Goal: Use online tool/utility: Utilize a website feature to perform a specific function

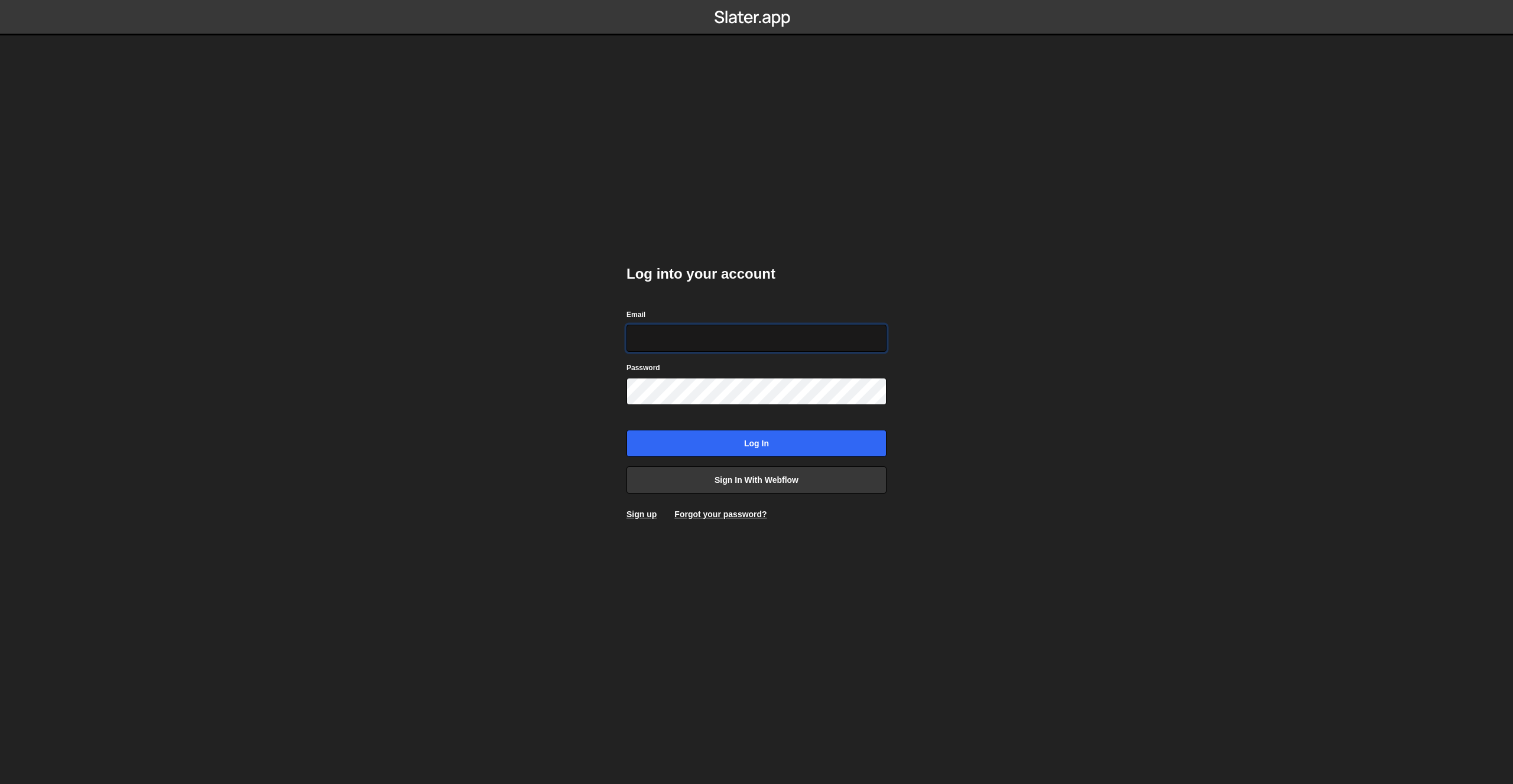
type input "pierre@growably.de"
click at [626, 430] on input "Log in" at bounding box center [756, 444] width 260 height 27
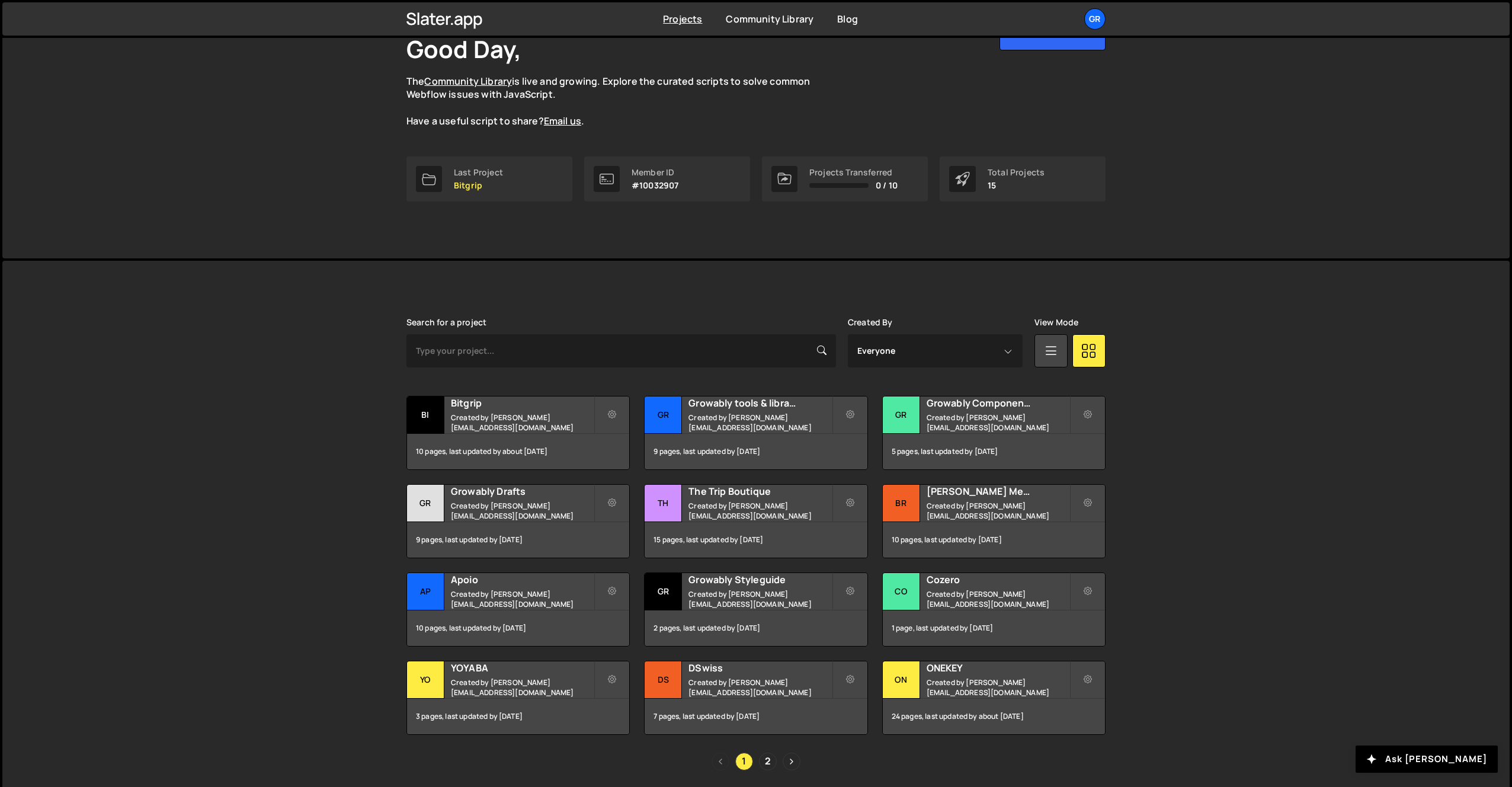
scroll to position [124, 0]
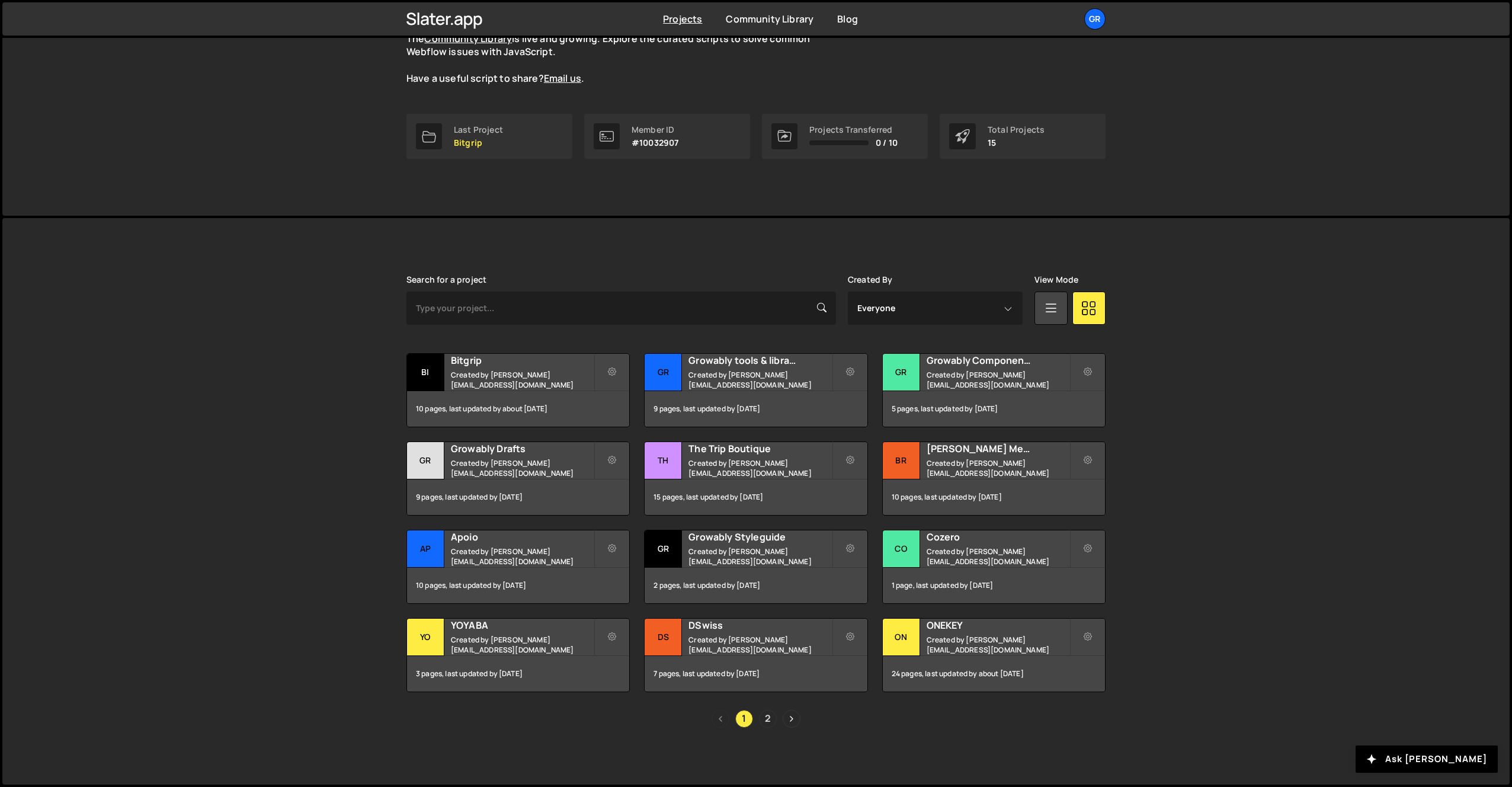
click at [767, 712] on link "2" at bounding box center [768, 719] width 17 height 17
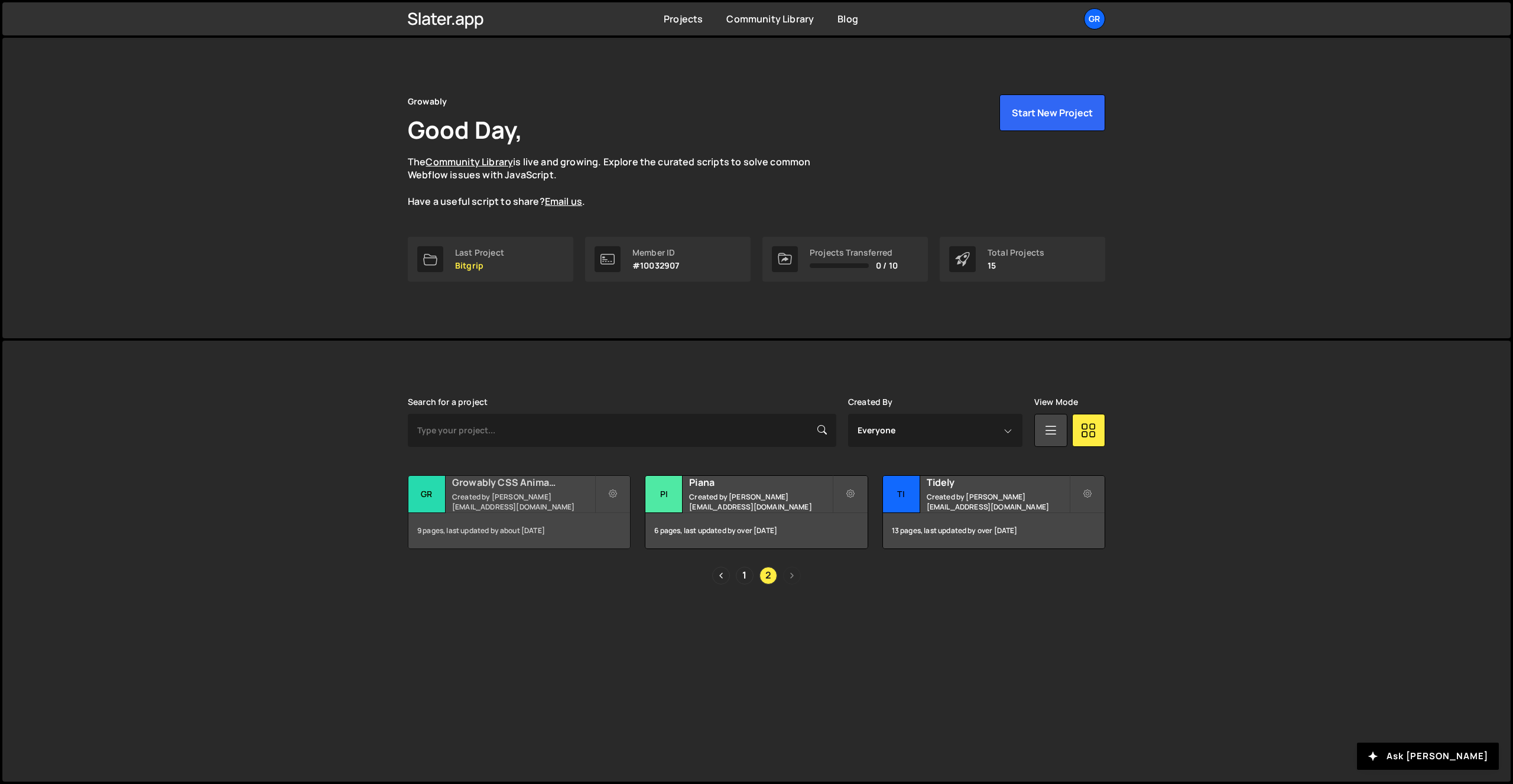
click at [480, 497] on small "Created by pierre@growably.de" at bounding box center [523, 502] width 142 height 20
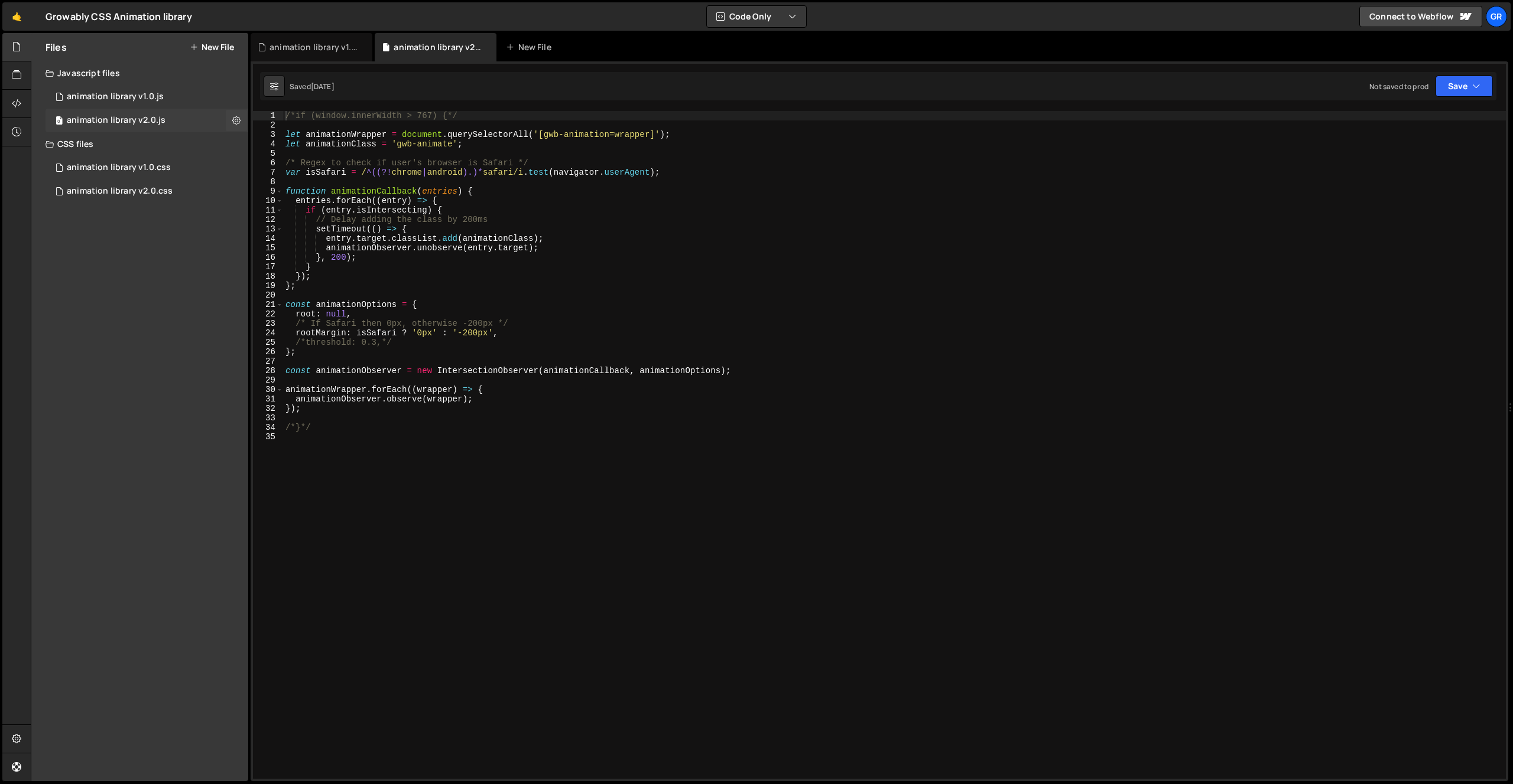
click at [117, 119] on div "animation library v2.0.js" at bounding box center [116, 120] width 98 height 11
click at [468, 334] on div "/*if (window.innerWidth > 767) {*/ let animationWrapper = document . querySelec…" at bounding box center [894, 454] width 1223 height 686
type textarea "/*rootMargin: isSafari ? '0px' : '-200px',*/"
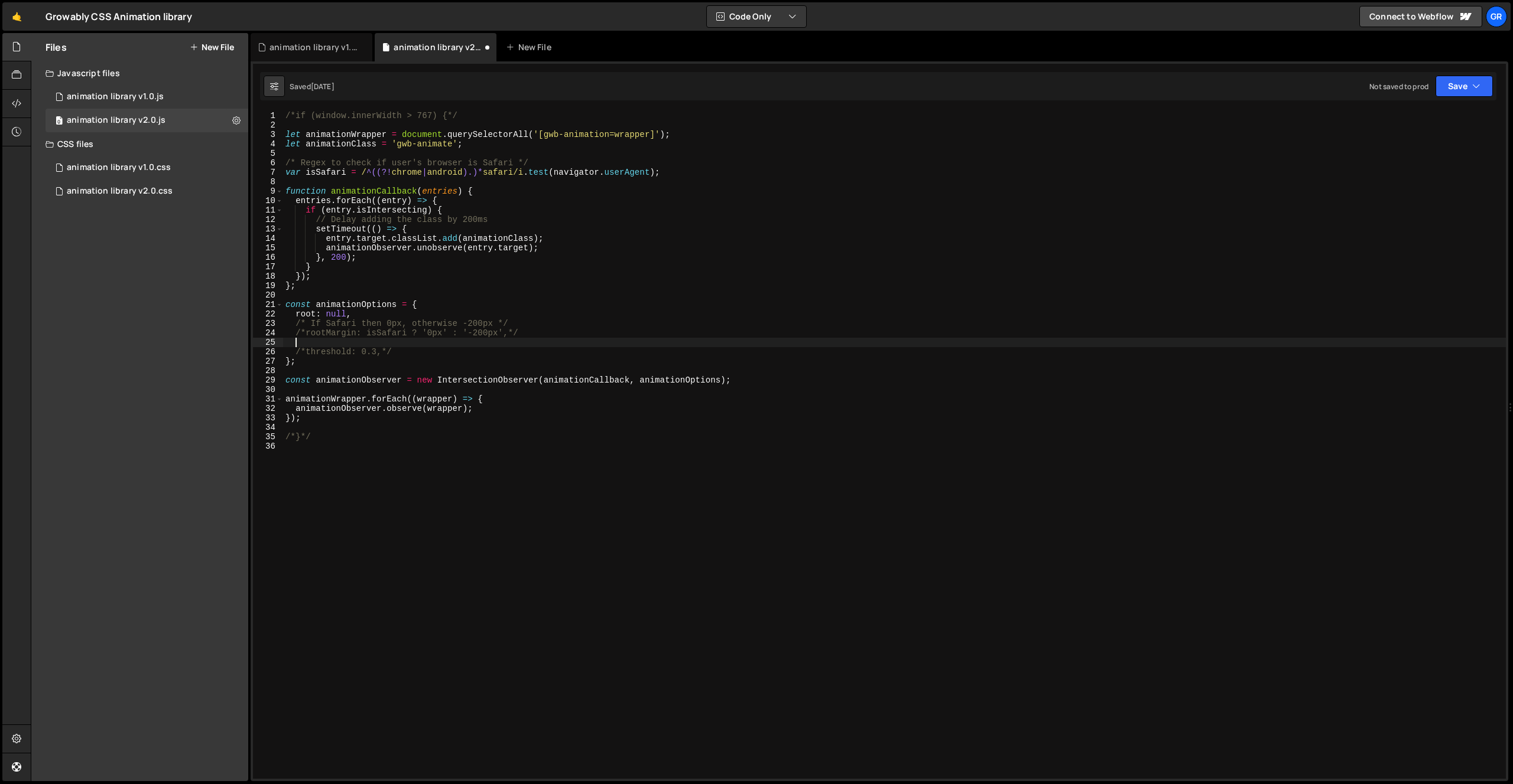
paste textarea "/*rootMargin: isSafari ? '0px' : '-200px',"
click at [368, 344] on div "/*if (window.innerWidth > 767) {*/ let animationWrapper = document . querySelec…" at bounding box center [894, 454] width 1223 height 686
type textarea "rootMargin: isSafari ? '0px' : '-50px',"
click at [47, 310] on div "Files New File Javascript files 0 animation library v1.0.js 0 0 animation libra…" at bounding box center [139, 407] width 217 height 748
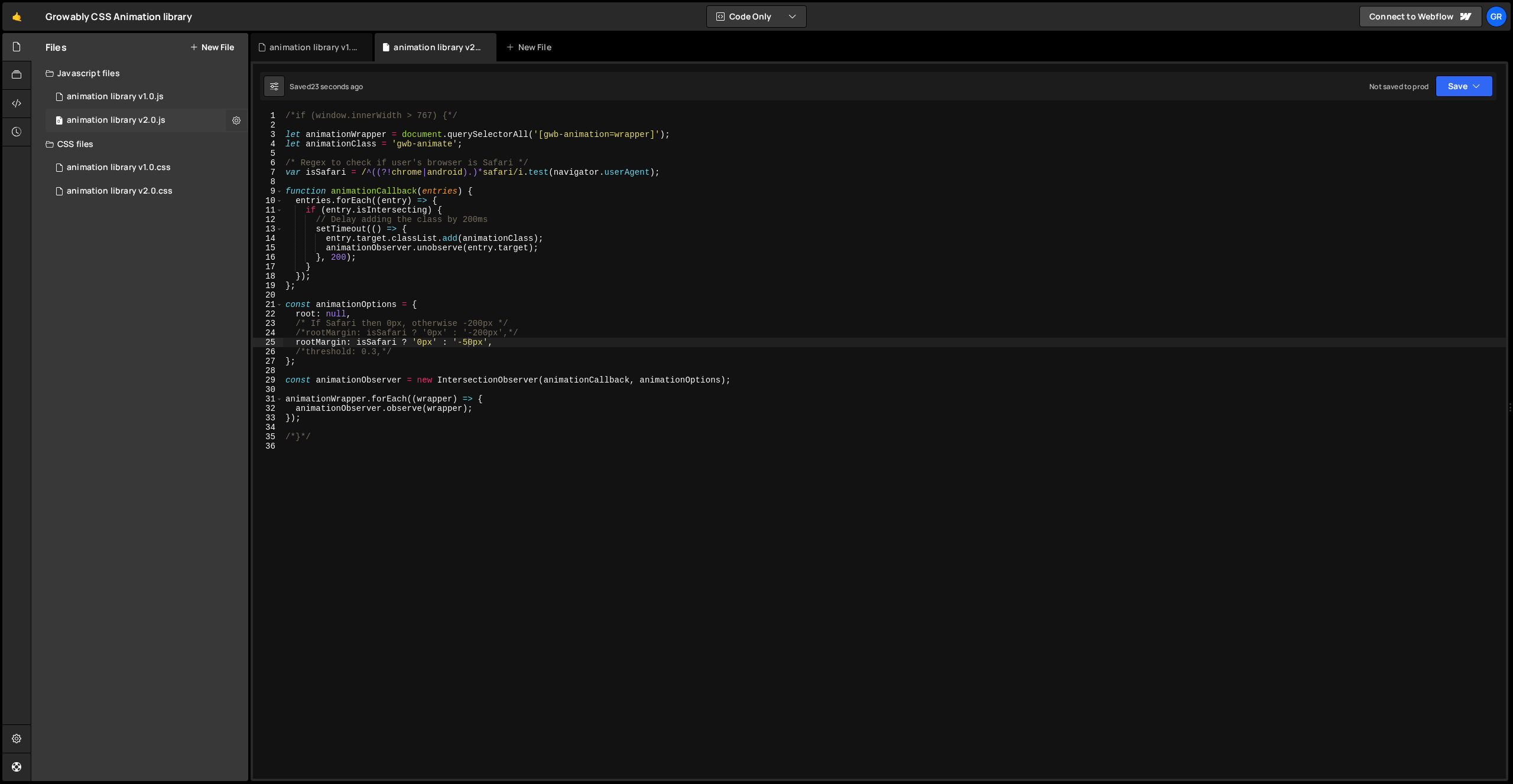
click at [235, 116] on icon at bounding box center [236, 120] width 8 height 11
click at [10, 100] on div at bounding box center [17, 104] width 29 height 28
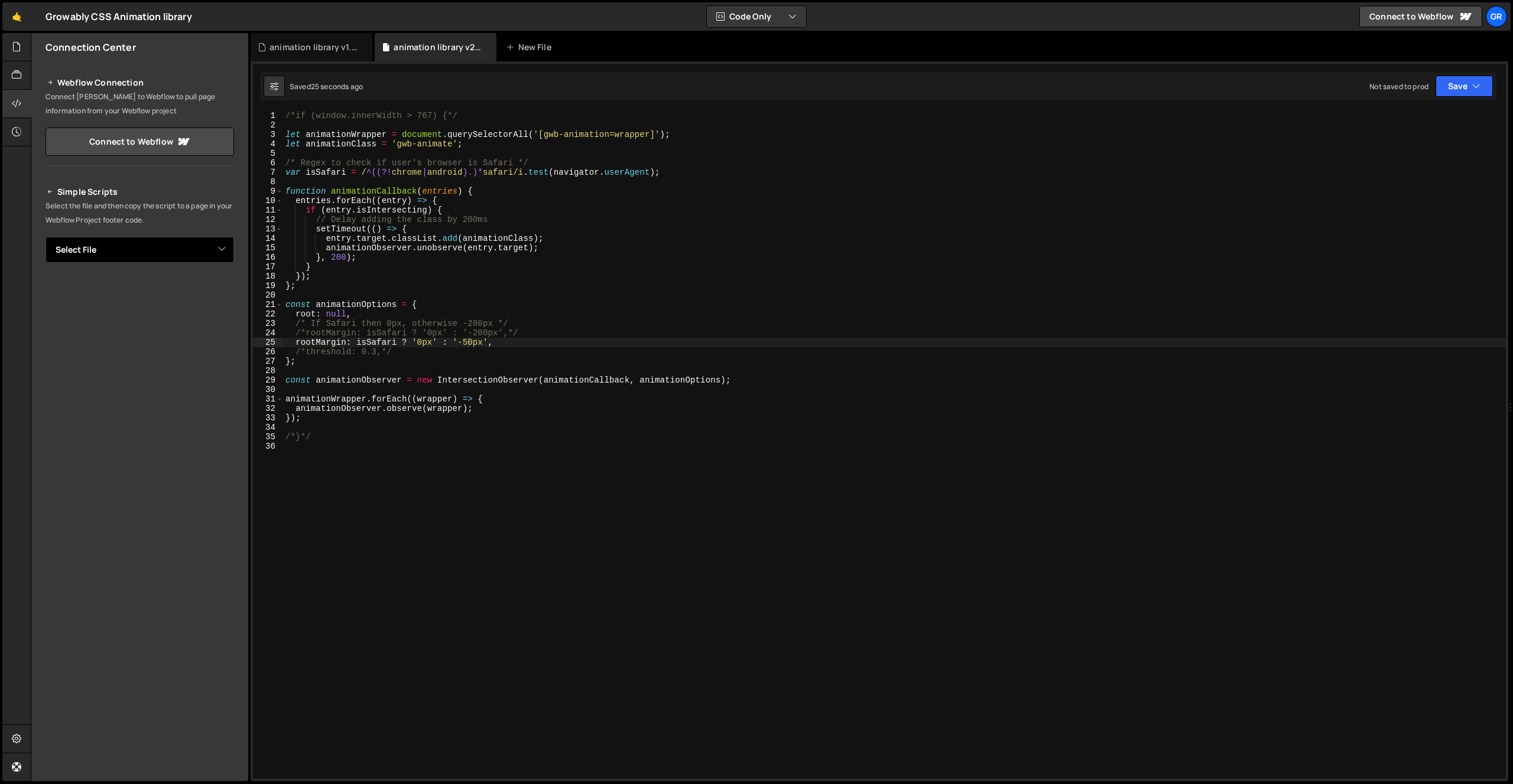
click at [203, 254] on select "Select File animation library v1.0.js animation library v2.0.js animation libra…" at bounding box center [139, 249] width 188 height 26
select select "40655"
click at [45, 237] on select "Select File animation library v1.0.js animation library v2.0.js animation libra…" at bounding box center [139, 249] width 188 height 26
click at [227, 290] on button "Button group with nested dropdown" at bounding box center [225, 290] width 17 height 25
click at [201, 315] on link "Copy Staging Script" at bounding box center [175, 312] width 116 height 17
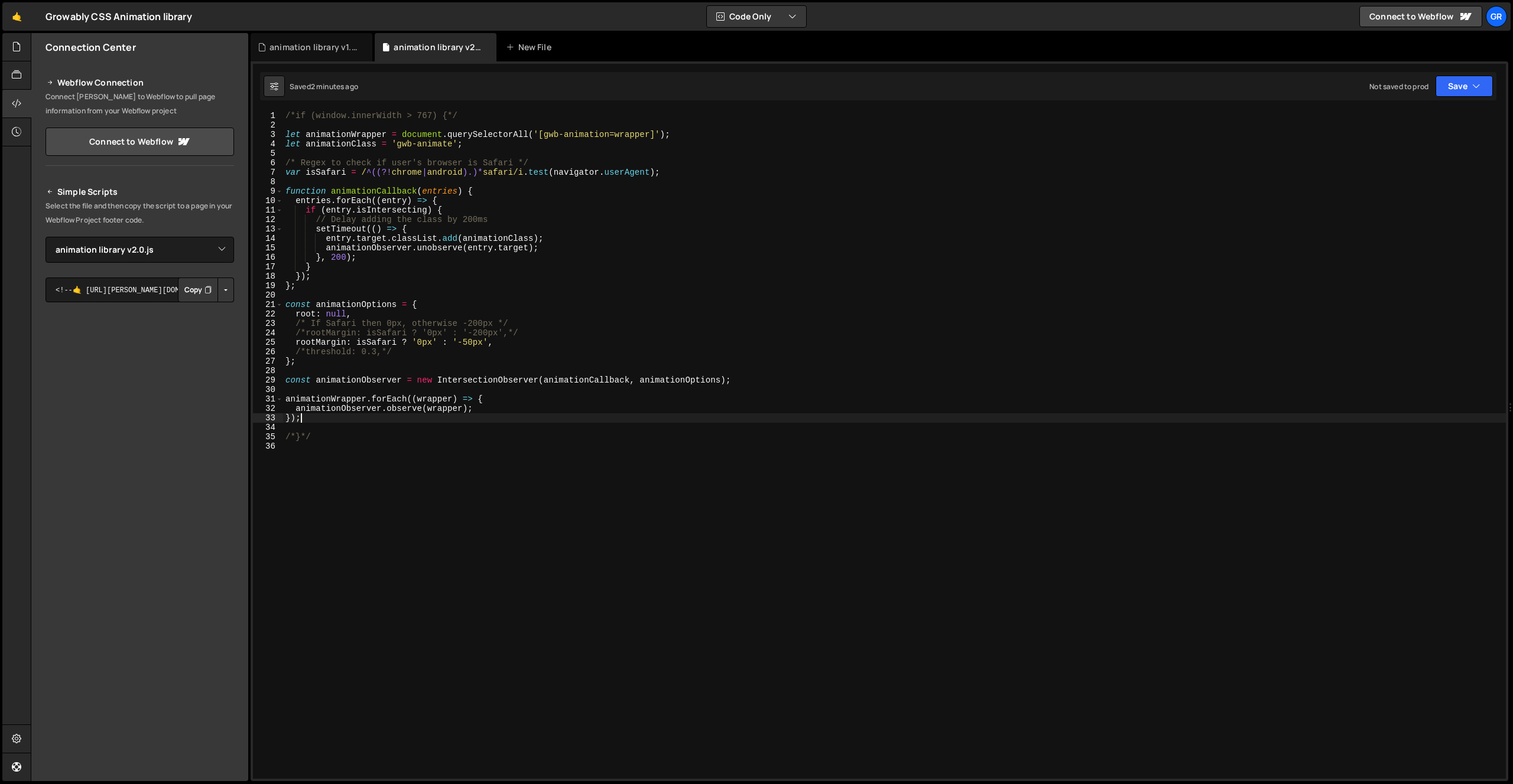
click at [915, 420] on div "/*if (window.innerWidth > 767) {*/ let animationWrapper = document . querySelec…" at bounding box center [894, 454] width 1223 height 686
click at [420, 352] on div "/*if (window.innerWidth > 767) {*/ let animationWrapper = document . querySelec…" at bounding box center [894, 454] width 1223 height 686
type textarea "/*threshold: 0.3,*/"
